Goal: Task Accomplishment & Management: Use online tool/utility

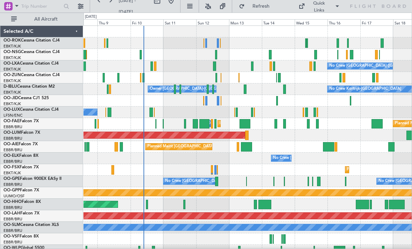
click at [237, 146] on div at bounding box center [238, 146] width 2 height 9
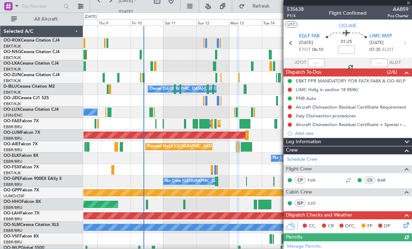
click at [410, 4] on div at bounding box center [347, 3] width 128 height 6
click at [409, 5] on span at bounding box center [408, 3] width 7 height 6
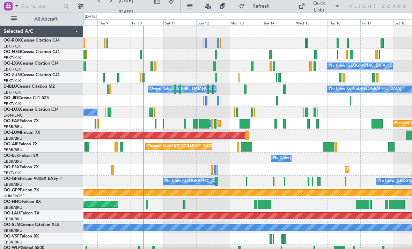
click at [236, 146] on div "Planned Maint [GEOGRAPHIC_DATA] ([GEOGRAPHIC_DATA]) Unplanned Maint [GEOGRAPHIC…" at bounding box center [247, 147] width 328 height 12
click at [239, 145] on div at bounding box center [238, 146] width 2 height 9
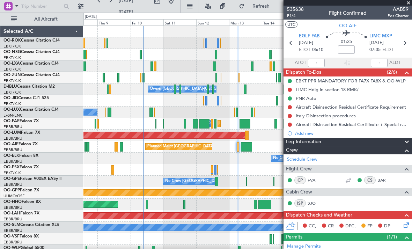
click at [408, 3] on span at bounding box center [408, 3] width 7 height 6
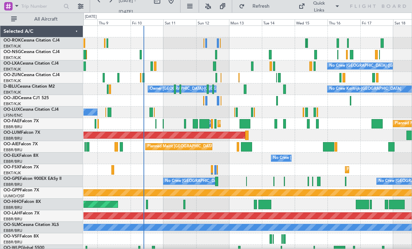
click at [253, 157] on div "No Crew [GEOGRAPHIC_DATA] ([GEOGRAPHIC_DATA] National)" at bounding box center [247, 159] width 328 height 12
click at [249, 145] on div at bounding box center [246, 146] width 11 height 9
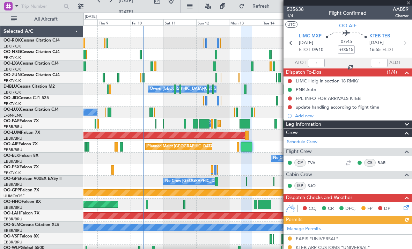
click at [407, 3] on div at bounding box center [347, 3] width 128 height 6
click at [407, 1] on span at bounding box center [408, 3] width 7 height 6
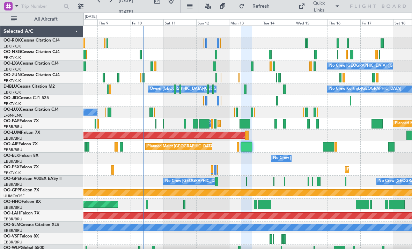
type input "0"
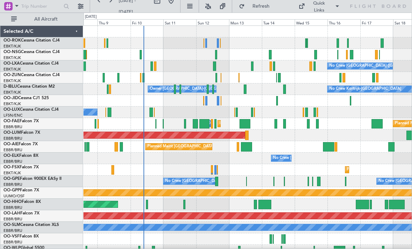
click at [325, 146] on div at bounding box center [328, 146] width 11 height 9
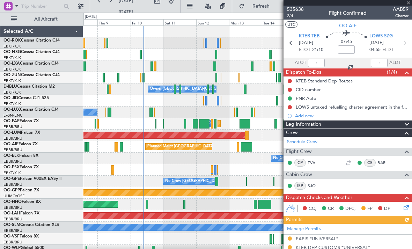
click at [410, 3] on div at bounding box center [347, 3] width 128 height 6
click at [409, 3] on span at bounding box center [408, 3] width 7 height 6
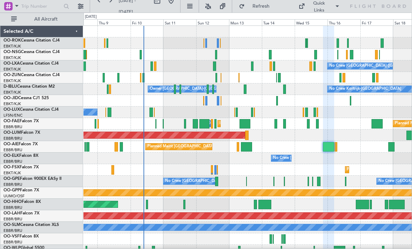
type input "0"
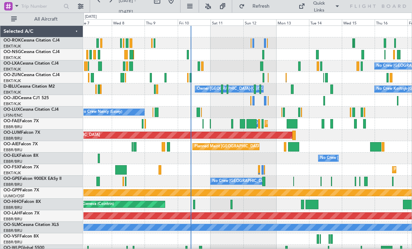
click at [253, 101] on div at bounding box center [253, 100] width 2 height 9
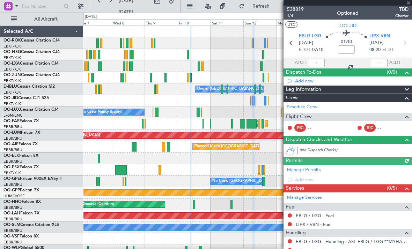
click at [408, 3] on span at bounding box center [408, 3] width 7 height 6
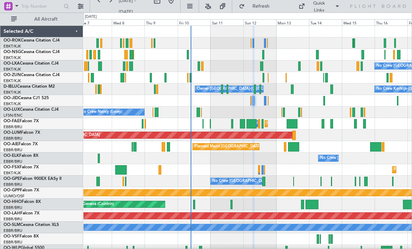
type input "0"
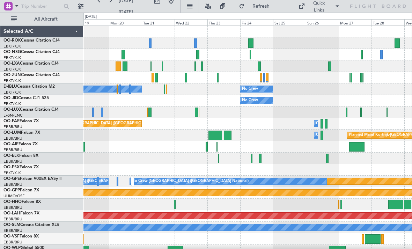
scroll to position [7, 0]
